Goal: Find specific page/section: Find specific page/section

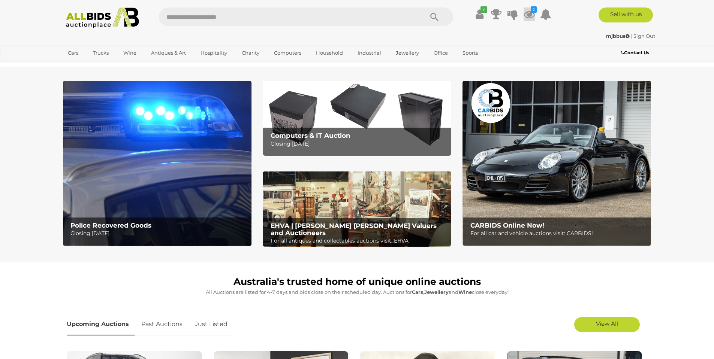
click at [533, 14] on icon at bounding box center [529, 13] width 11 height 13
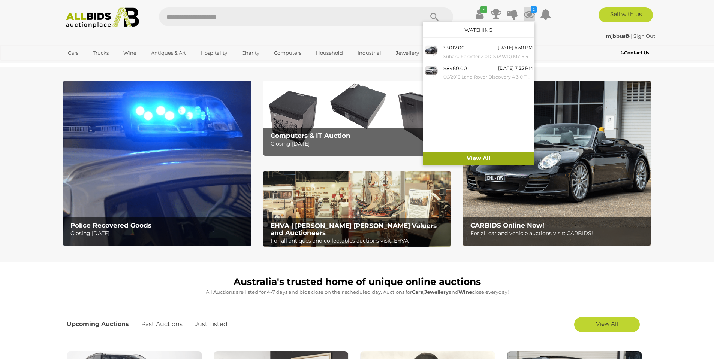
click at [476, 155] on link "View All" at bounding box center [479, 158] width 112 height 13
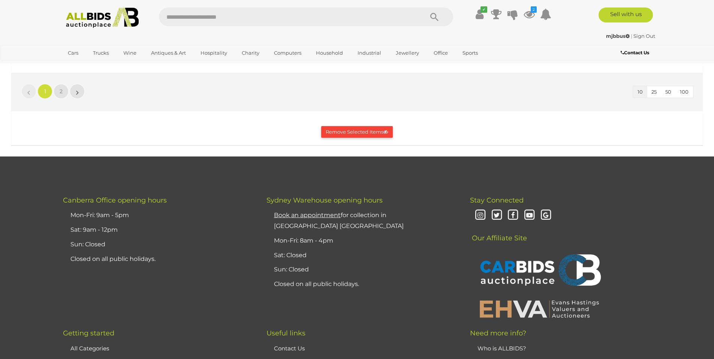
scroll to position [1259, 0]
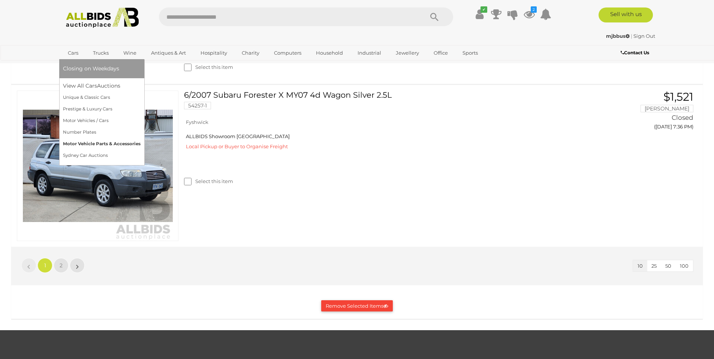
click at [91, 140] on link "Motor Vehicle Parts & Accessories" at bounding box center [102, 144] width 78 height 12
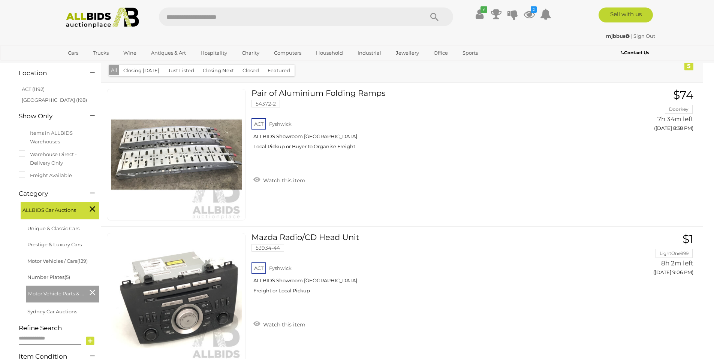
scroll to position [135, 0]
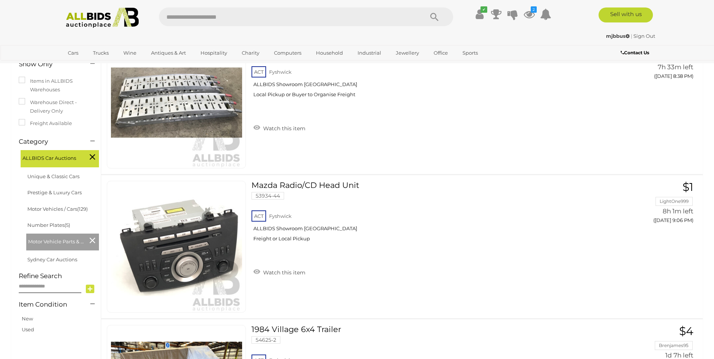
click at [94, 240] on icon at bounding box center [93, 241] width 6 height 10
